Goal: Task Accomplishment & Management: Manage account settings

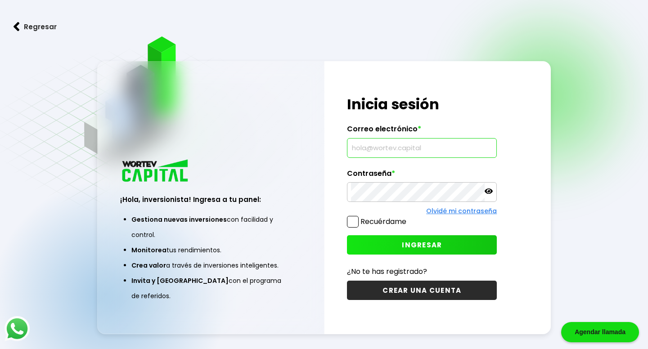
click at [418, 148] on input "text" at bounding box center [422, 148] width 142 height 19
type input "[EMAIL_ADDRESS][DOMAIN_NAME]"
click at [488, 192] on icon at bounding box center [489, 191] width 8 height 8
click at [351, 182] on div at bounding box center [422, 192] width 150 height 20
click at [441, 250] on button "INGRESAR" at bounding box center [422, 244] width 150 height 19
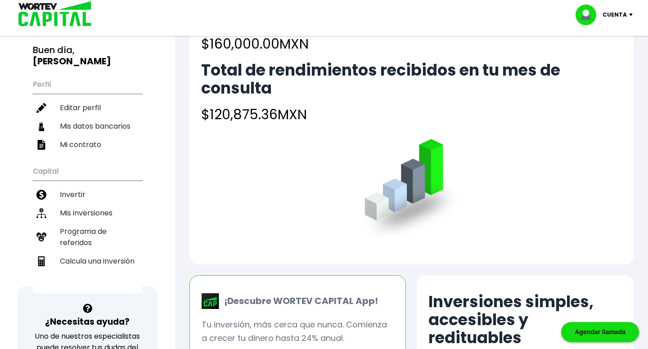
scroll to position [63, 0]
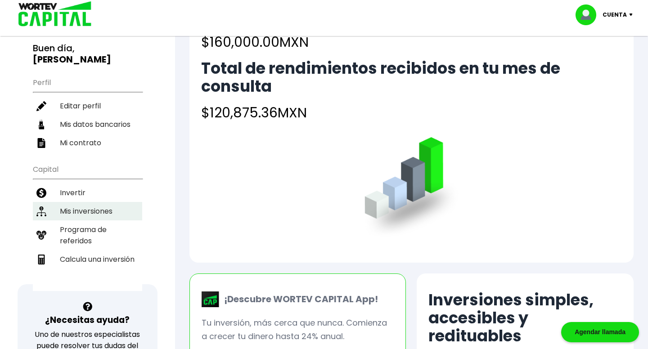
click at [99, 207] on li "Mis inversiones" at bounding box center [87, 211] width 109 height 18
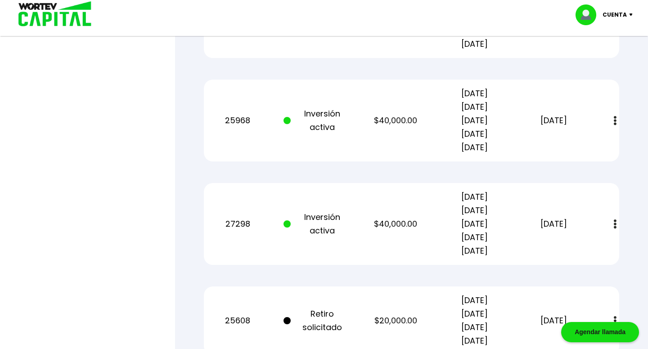
scroll to position [500, 0]
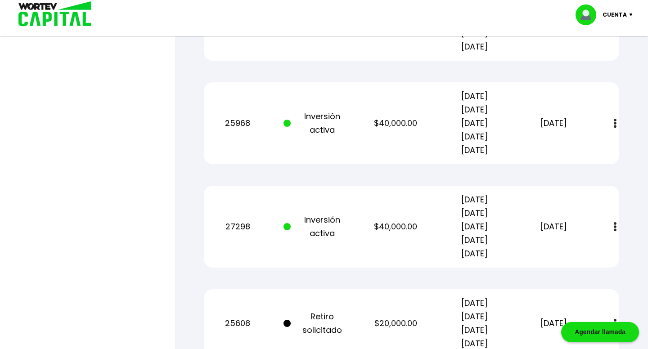
click at [614, 120] on img at bounding box center [615, 123] width 3 height 9
click at [637, 165] on div "Regresar Mis inversiones Como inversionista activo de WORTEV CAPITAL, apoyas el…" at bounding box center [411, 150] width 473 height 1225
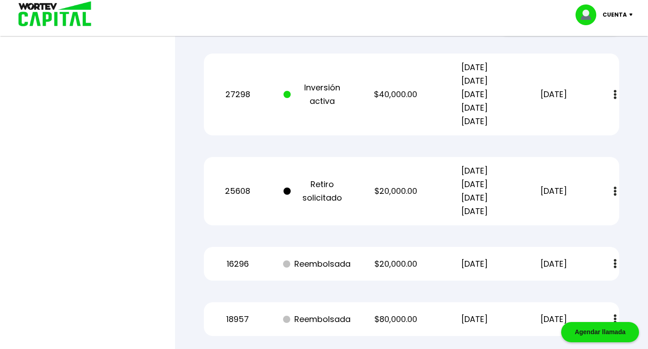
scroll to position [634, 0]
